Goal: Task Accomplishment & Management: Complete application form

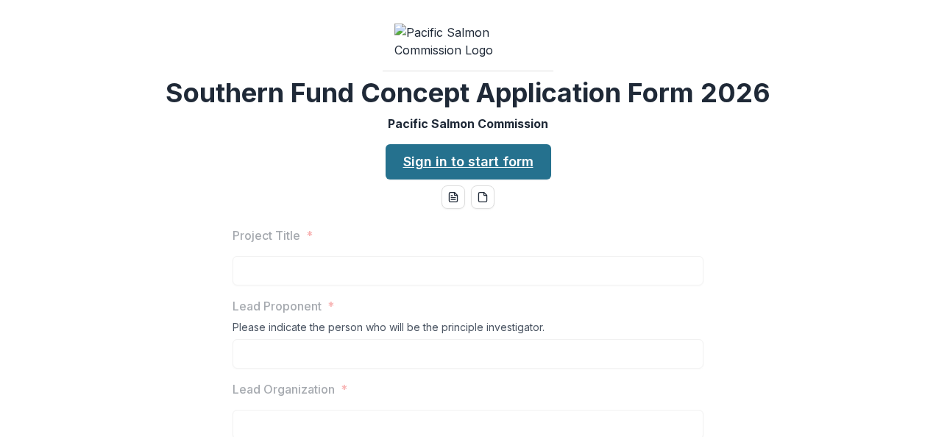
click at [451, 180] on link "Sign in to start form" at bounding box center [469, 161] width 166 height 35
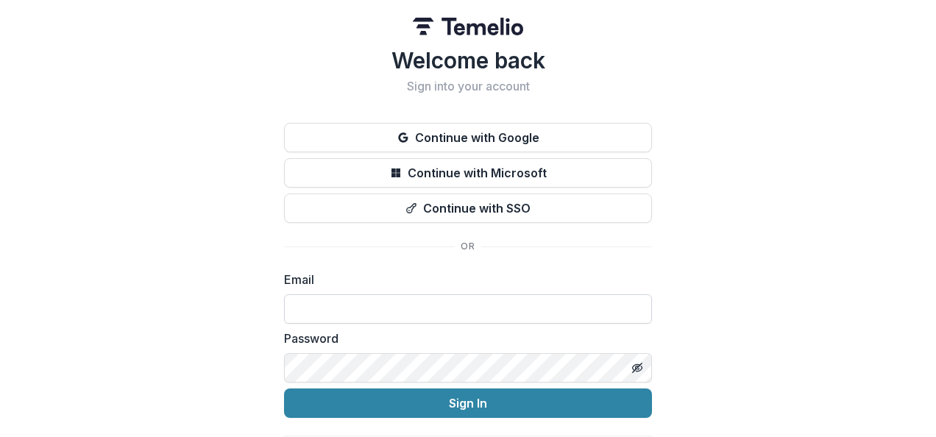
click at [409, 305] on input at bounding box center [468, 308] width 368 height 29
type input "**********"
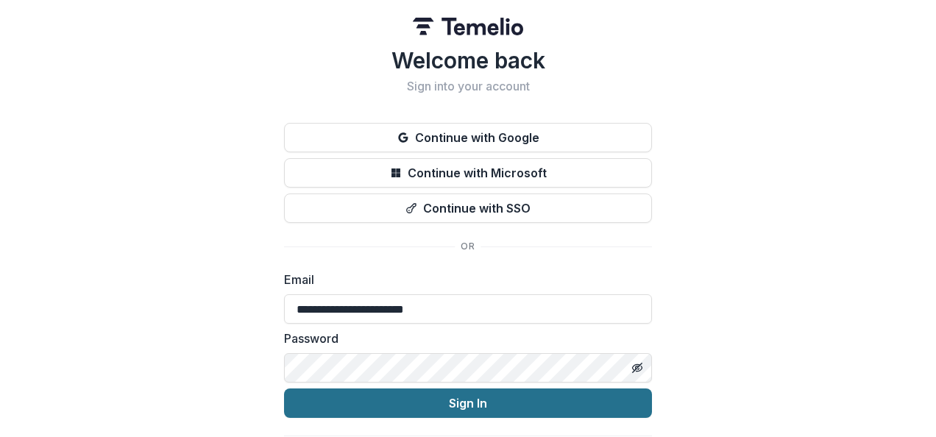
click at [401, 395] on button "Sign In" at bounding box center [468, 403] width 368 height 29
